Goal: Task Accomplishment & Management: Manage account settings

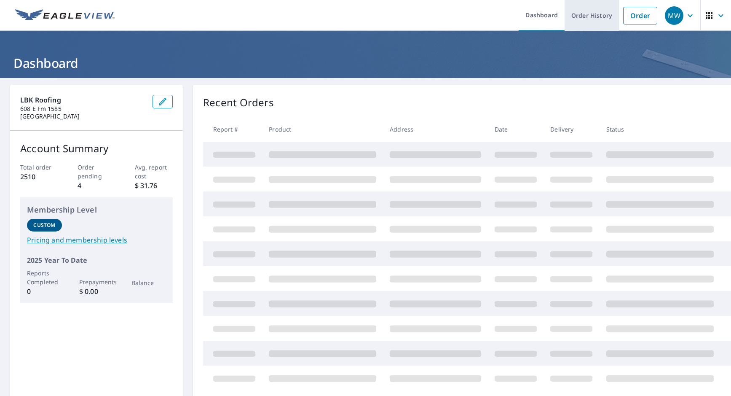
click at [574, 19] on link "Order History" at bounding box center [592, 15] width 54 height 31
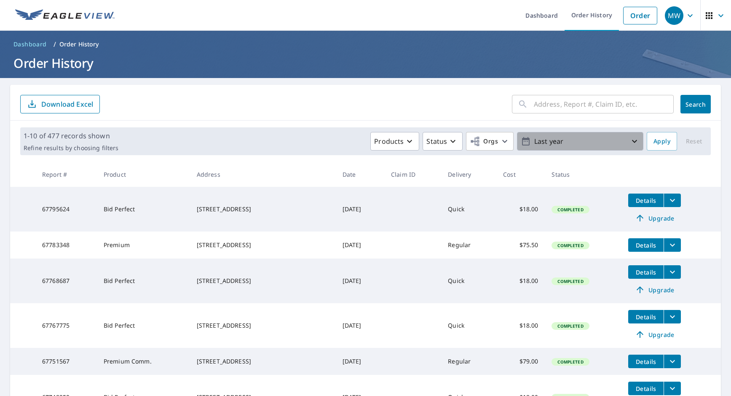
click at [586, 139] on p "Last year" at bounding box center [580, 141] width 99 height 15
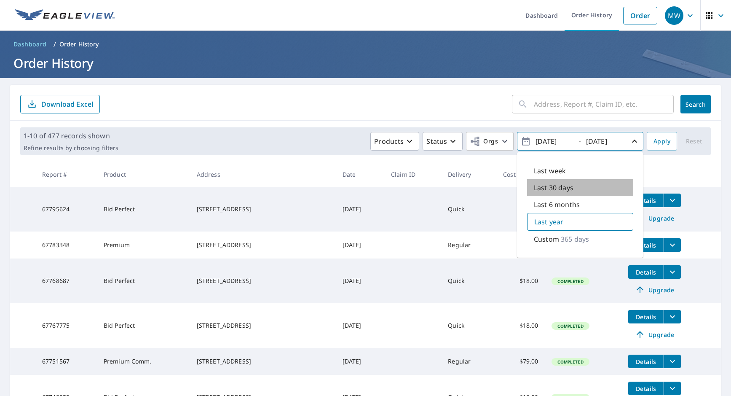
click at [555, 190] on p "Last 30 days" at bounding box center [554, 187] width 40 height 10
type input "[DATE]"
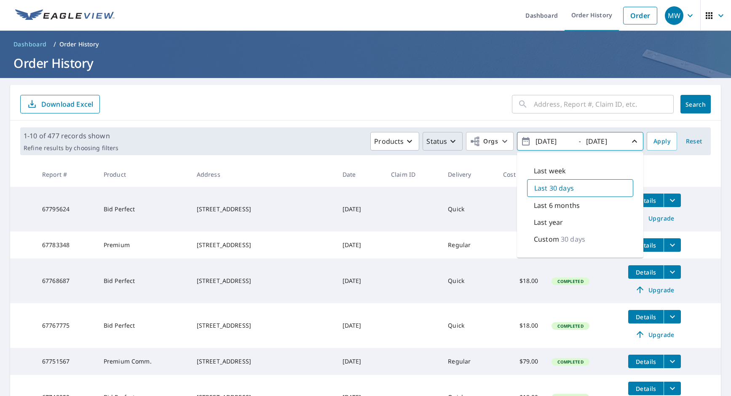
click at [439, 144] on p "Status" at bounding box center [436, 141] width 21 height 10
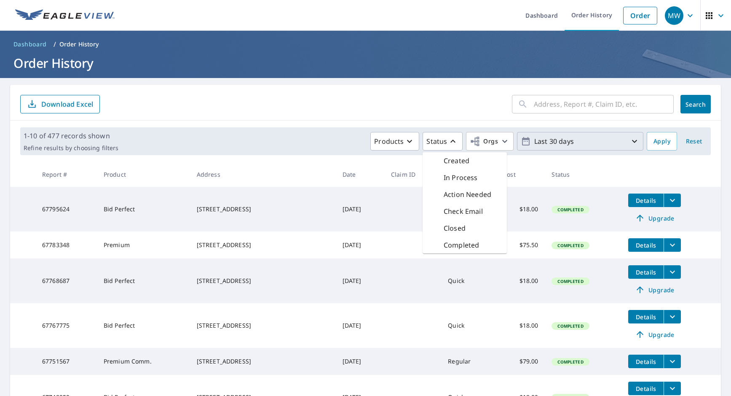
click at [479, 241] on div "Completed" at bounding box center [465, 244] width 84 height 17
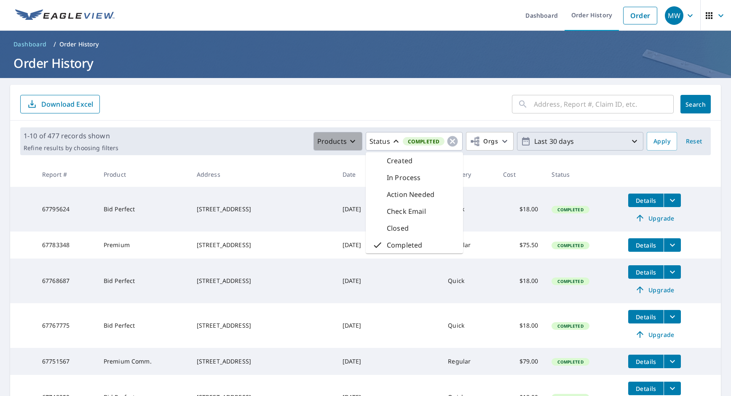
click at [338, 139] on p "Products" at bounding box center [331, 141] width 29 height 10
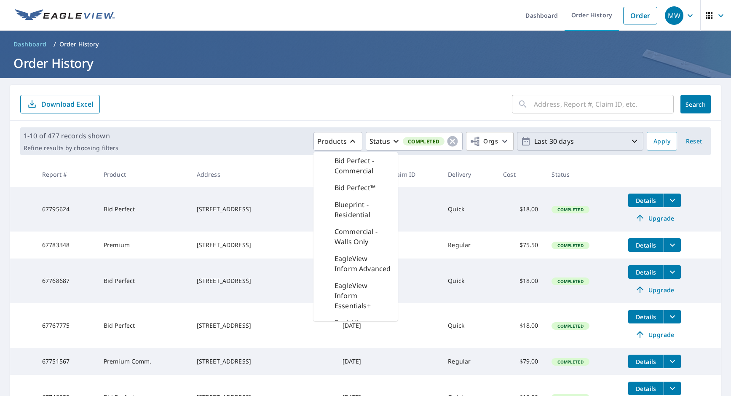
click at [364, 187] on p "Bid Perfect™" at bounding box center [355, 187] width 41 height 10
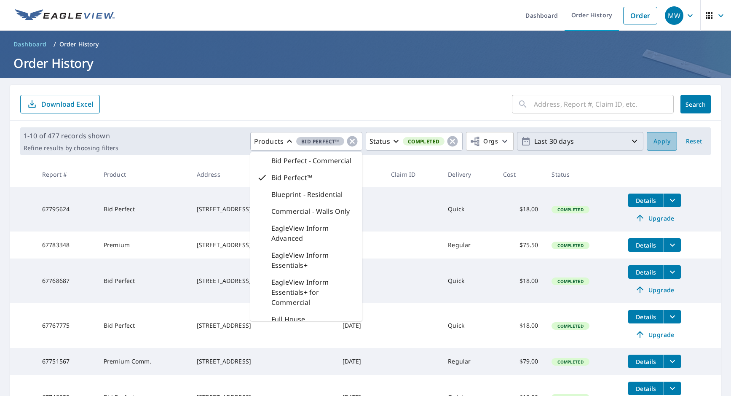
click at [654, 143] on span "Apply" at bounding box center [662, 141] width 17 height 11
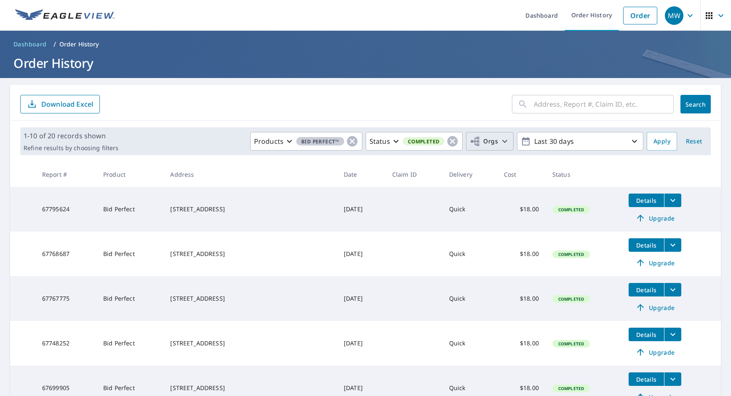
click at [472, 139] on icon "button" at bounding box center [475, 141] width 10 height 10
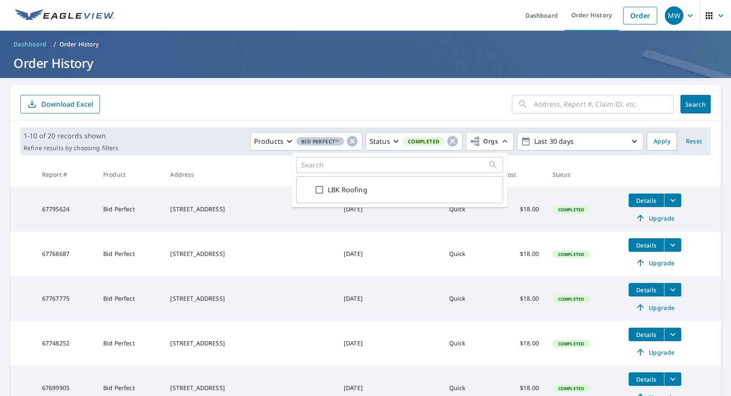
drag, startPoint x: 319, startPoint y: 188, endPoint x: 324, endPoint y: 187, distance: 5.6
click at [319, 188] on input "LBK Roofing" at bounding box center [319, 190] width 10 height 10
checkbox input "true"
click at [655, 142] on span "Apply" at bounding box center [662, 141] width 17 height 11
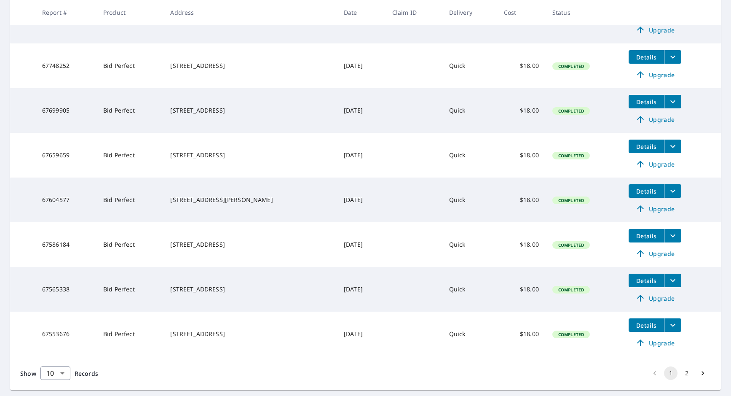
scroll to position [300, 0]
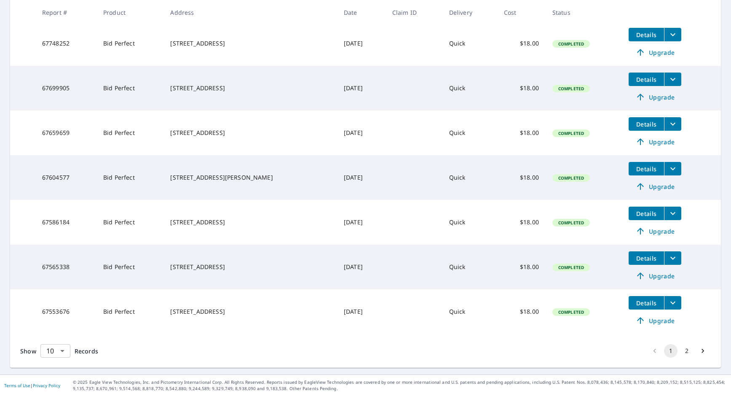
click at [46, 354] on body "MW MW Dashboard Order History Order MW Dashboard / Order History Order History …" at bounding box center [365, 198] width 731 height 396
click at [51, 380] on li "100" at bounding box center [55, 377] width 30 height 15
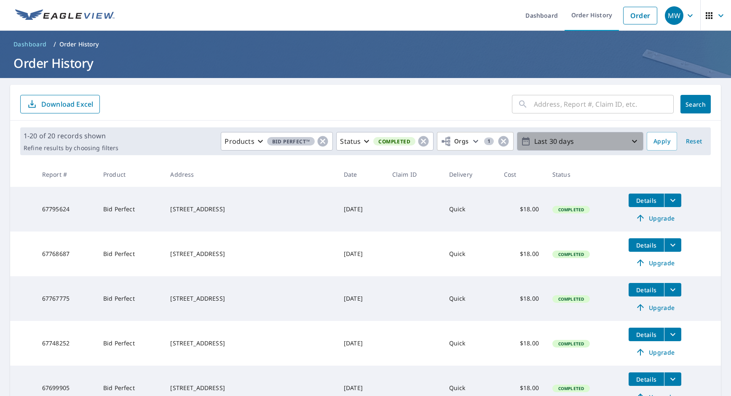
click at [573, 141] on p "Last 30 days" at bounding box center [580, 141] width 99 height 15
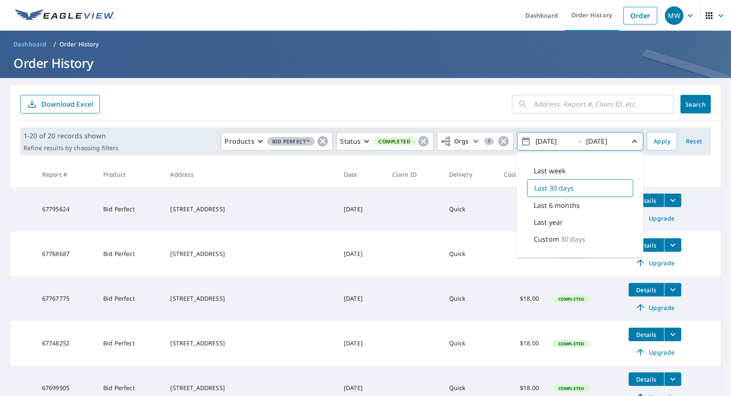
click at [552, 241] on p "Custom" at bounding box center [546, 239] width 25 height 10
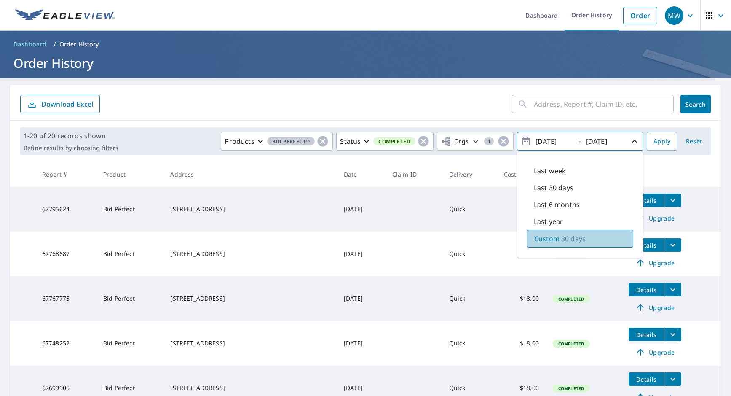
click at [535, 243] on p "Custom" at bounding box center [546, 238] width 25 height 10
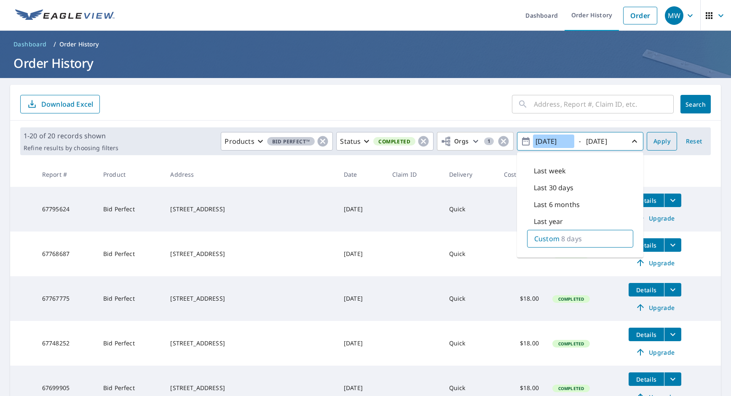
type input "[DATE]"
click at [663, 140] on span "Apply" at bounding box center [662, 141] width 17 height 11
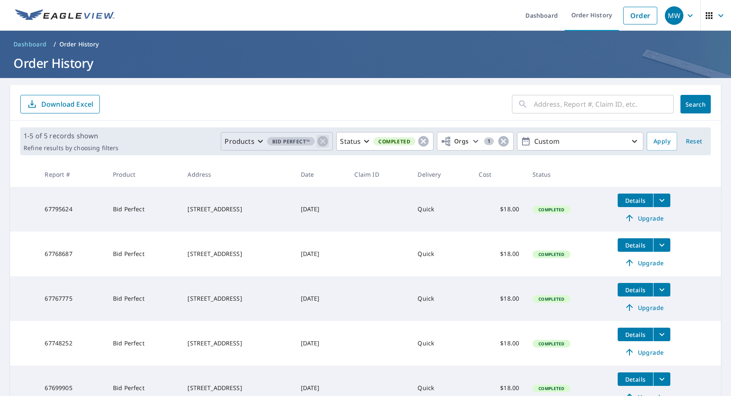
click at [318, 143] on icon "button" at bounding box center [323, 141] width 11 height 11
click at [318, 143] on icon "button" at bounding box center [323, 141] width 10 height 10
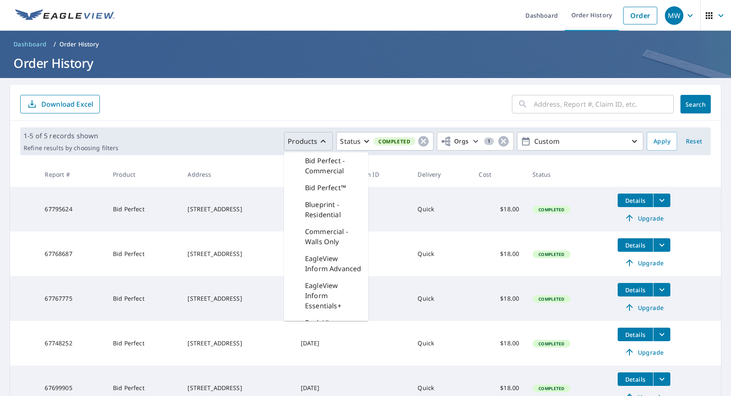
click at [229, 142] on div "Products Bid Perfect - Commercial Bid Perfect™ Blueprint - Residential Commerci…" at bounding box center [383, 141] width 522 height 19
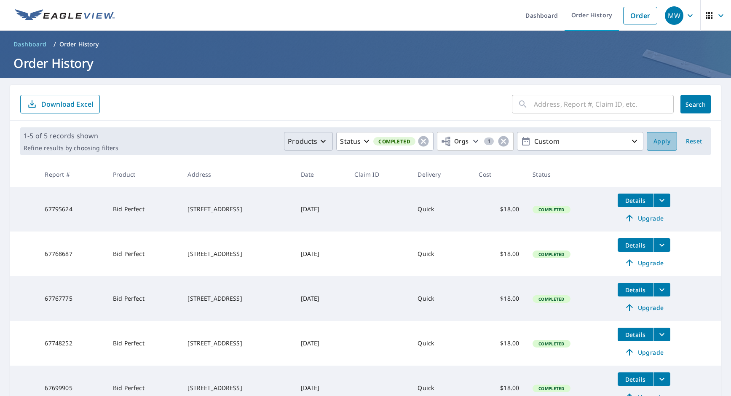
click at [667, 149] on button "Apply" at bounding box center [662, 141] width 30 height 19
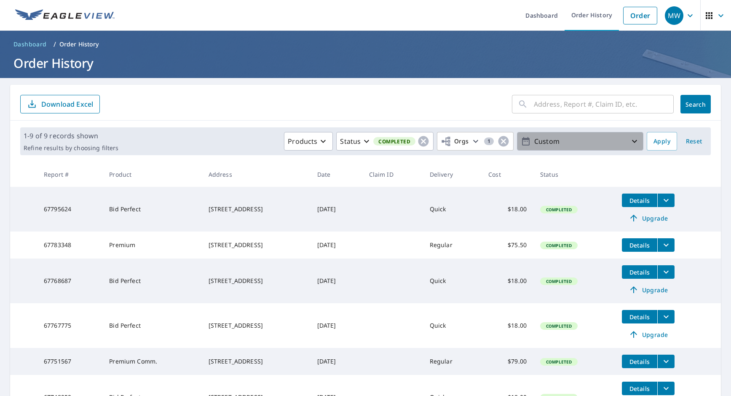
click at [534, 136] on p "Custom" at bounding box center [580, 141] width 99 height 15
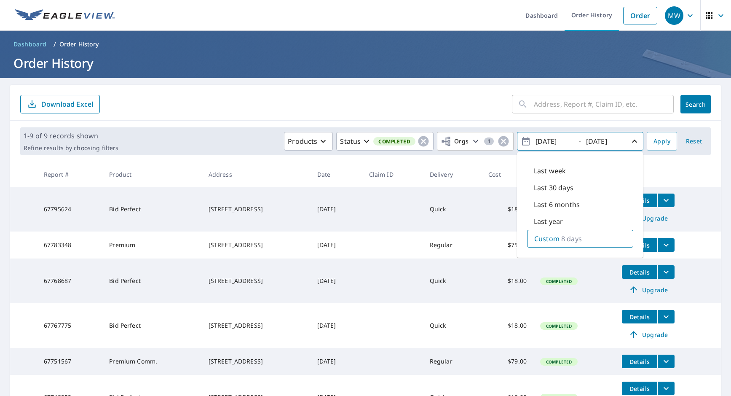
click at [535, 231] on div "Custom 8 days" at bounding box center [580, 239] width 106 height 18
click at [463, 80] on main "​ Search Download Excel 1-9 of 9 records shown Refine results by choosing filte…" at bounding box center [365, 301] width 731 height 447
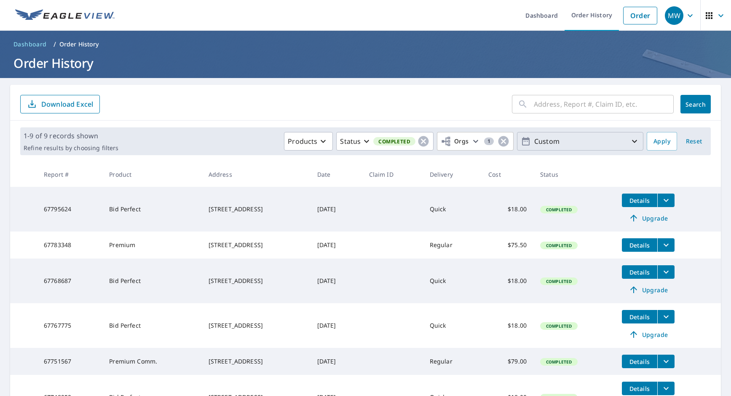
click at [73, 103] on p "Download Excel" at bounding box center [67, 103] width 52 height 9
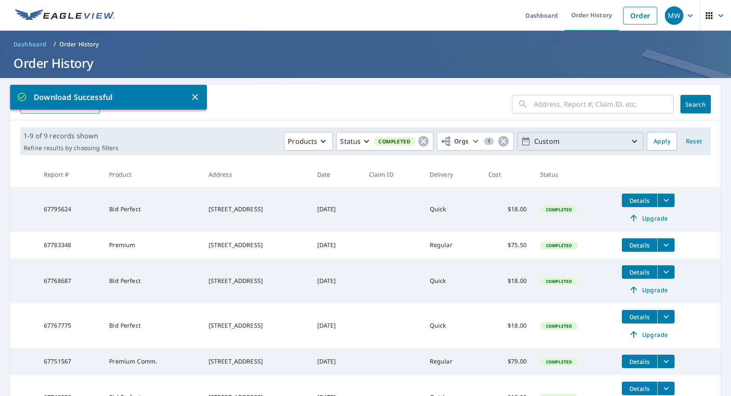
click at [307, 10] on ul "Dashboard Order History Order" at bounding box center [391, 15] width 542 height 31
click at [579, 9] on link "Order History" at bounding box center [592, 15] width 54 height 31
click at [198, 94] on icon "button" at bounding box center [195, 97] width 6 height 6
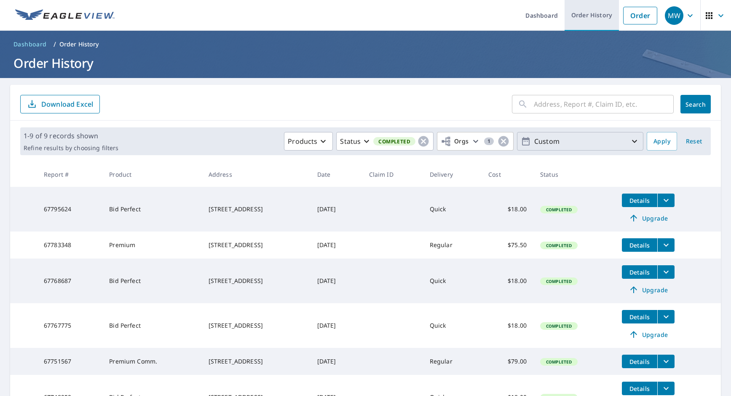
click at [586, 21] on link "Order History" at bounding box center [592, 15] width 54 height 31
click at [684, 140] on span "Reset" at bounding box center [694, 141] width 20 height 11
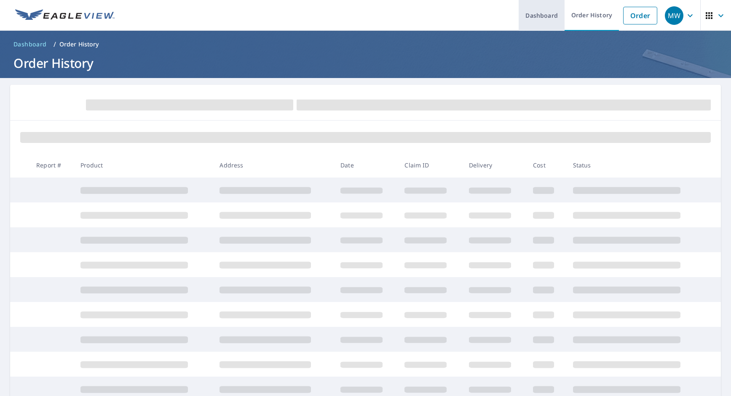
click at [528, 19] on link "Dashboard" at bounding box center [542, 15] width 46 height 31
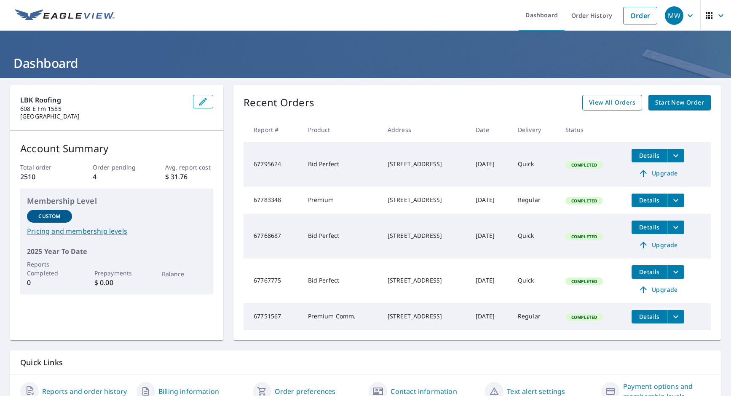
click at [608, 99] on span "View All Orders" at bounding box center [612, 102] width 46 height 11
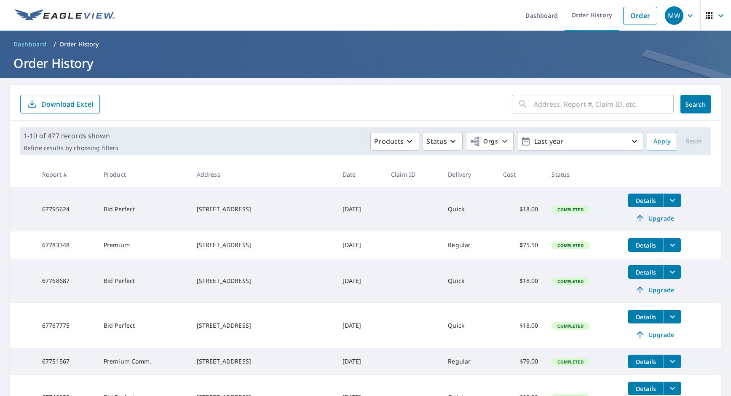
click at [305, 68] on h1 "Order History" at bounding box center [365, 62] width 711 height 17
click at [601, 142] on p "Last year" at bounding box center [580, 141] width 99 height 15
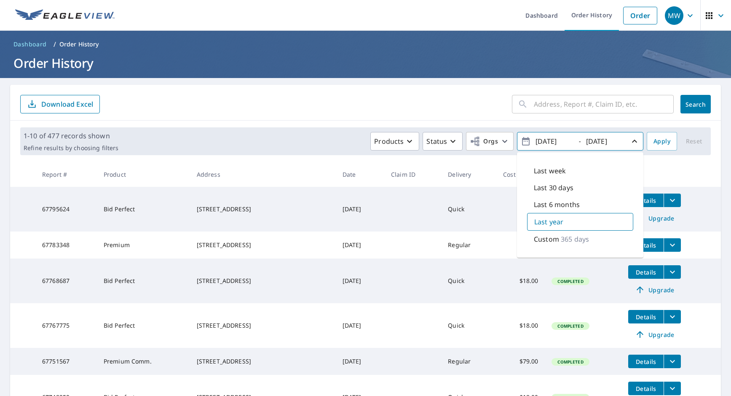
click at [549, 241] on p "Custom" at bounding box center [546, 239] width 25 height 10
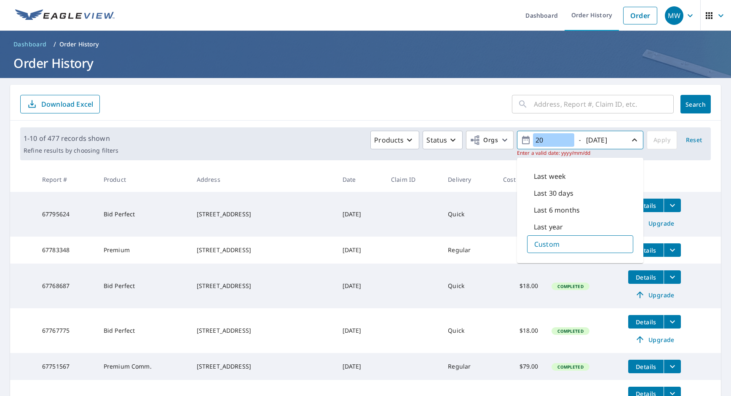
type input "2"
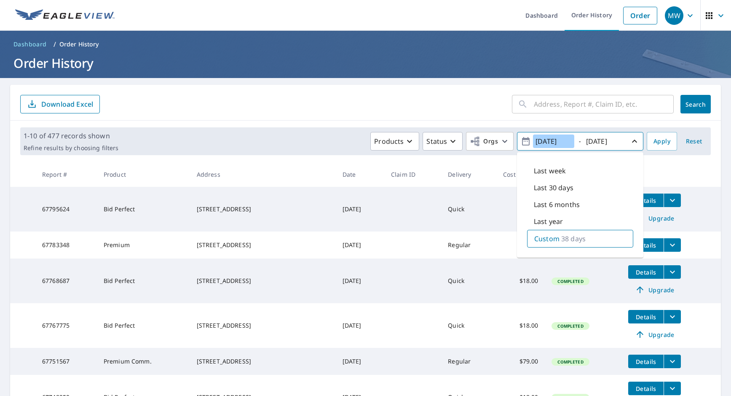
type input "[DATE]"
click at [603, 146] on input "[DATE]" at bounding box center [604, 140] width 41 height 13
click at [659, 137] on span "Apply" at bounding box center [662, 141] width 17 height 11
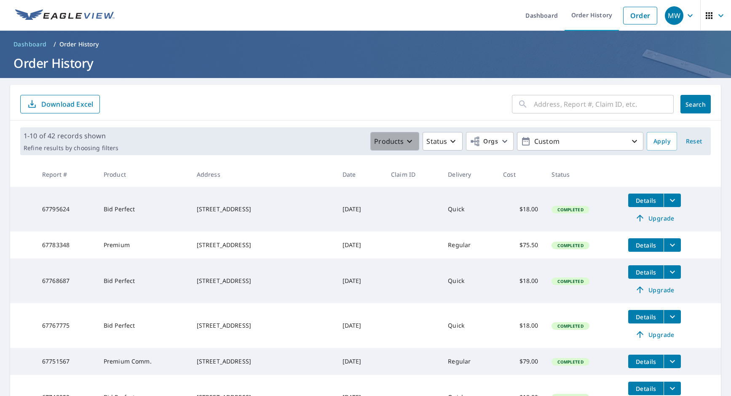
click at [398, 143] on p "Products" at bounding box center [388, 141] width 29 height 10
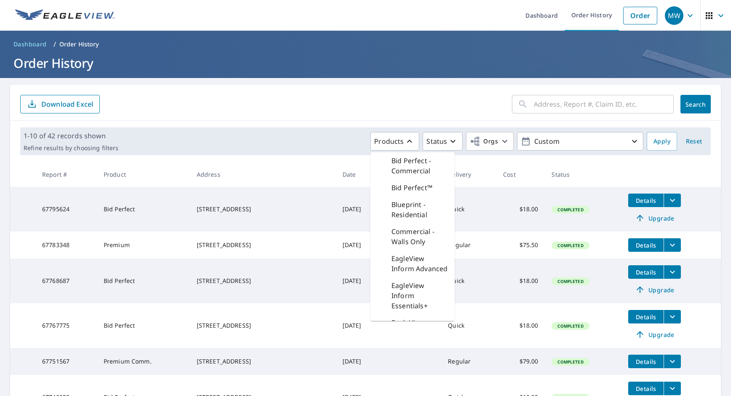
click at [428, 107] on form "​ Search Download Excel" at bounding box center [365, 104] width 691 height 19
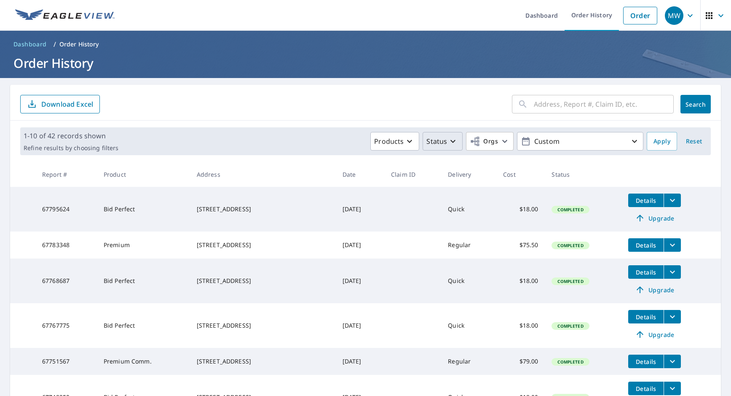
click at [431, 137] on p "Status" at bounding box center [436, 141] width 21 height 10
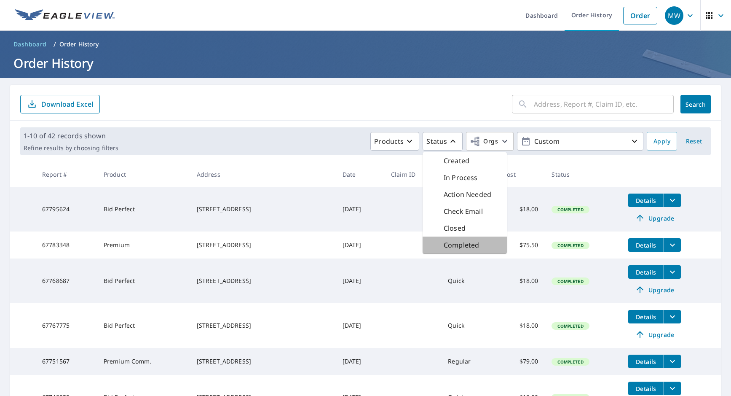
click at [464, 248] on p "Completed" at bounding box center [461, 245] width 35 height 10
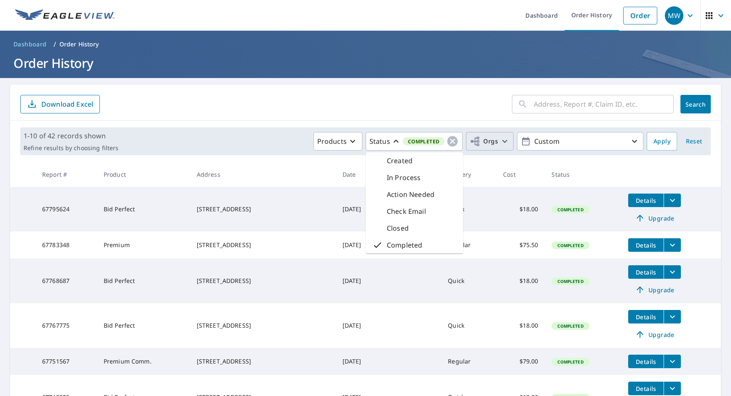
click at [493, 137] on span "Orgs" at bounding box center [490, 141] width 40 height 11
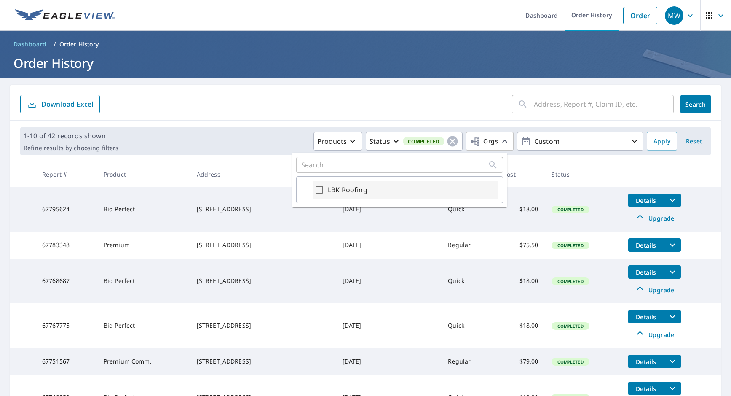
click at [401, 185] on div "LBK Roofing" at bounding box center [406, 190] width 186 height 18
click at [314, 190] on input "LBK Roofing" at bounding box center [319, 190] width 10 height 10
checkbox input "true"
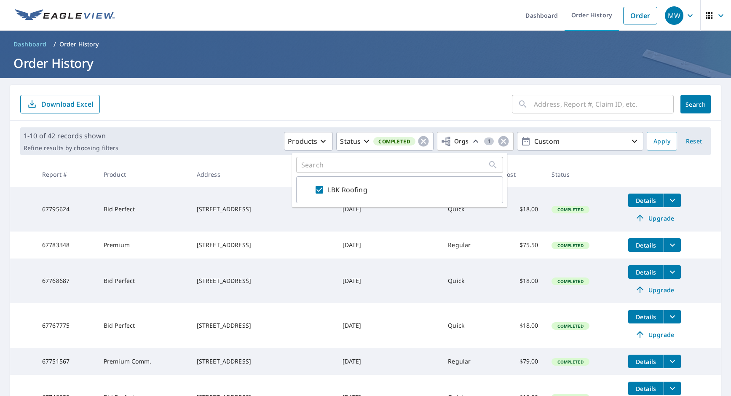
click at [479, 113] on form "​ Search Download Excel" at bounding box center [365, 104] width 691 height 19
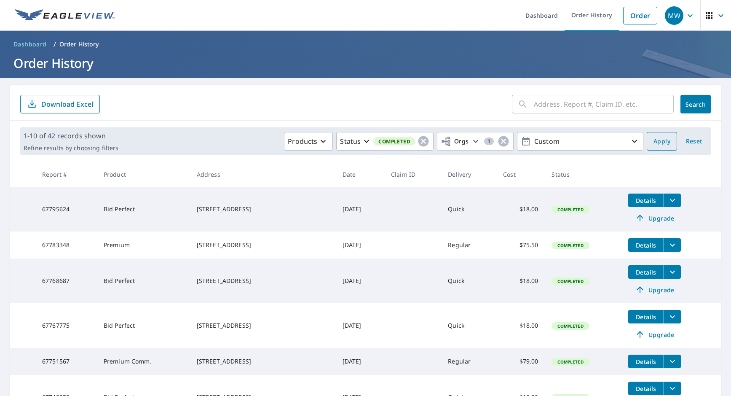
click at [647, 141] on button "Apply" at bounding box center [662, 141] width 30 height 19
click at [81, 98] on button "Download Excel" at bounding box center [60, 104] width 80 height 19
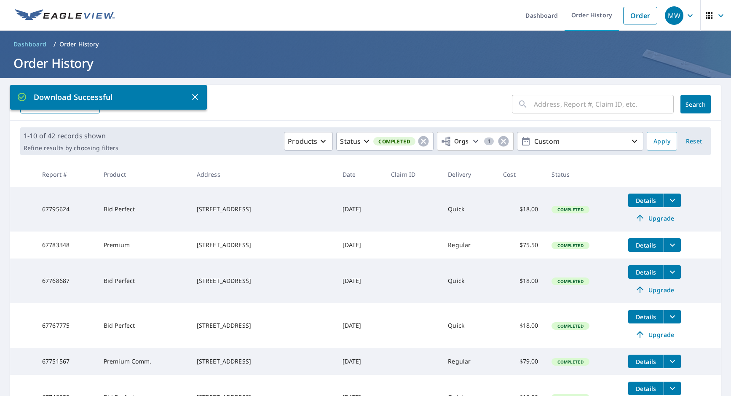
drag, startPoint x: 478, startPoint y: 11, endPoint x: 493, endPoint y: 12, distance: 14.8
click at [478, 11] on ul "Dashboard Order History Order" at bounding box center [391, 15] width 542 height 31
